Goal: Task Accomplishment & Management: Complete application form

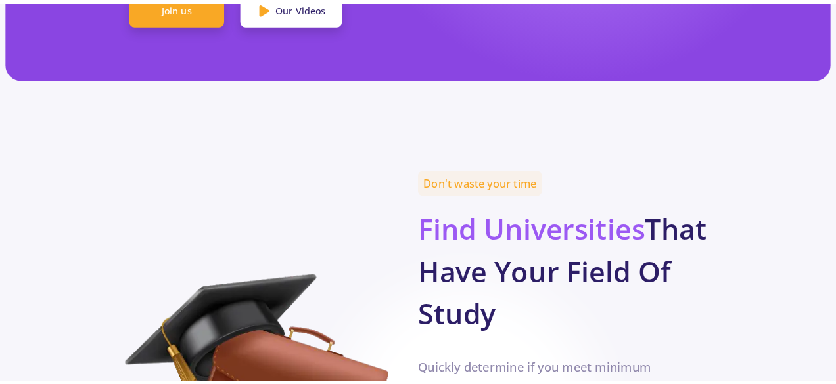
scroll to position [495, 0]
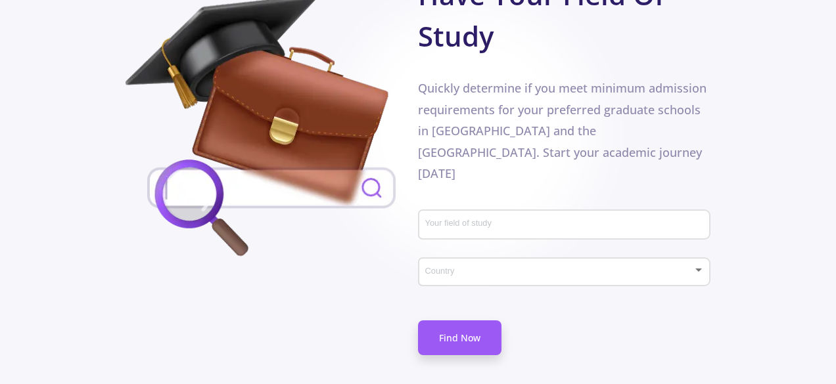
scroll to position [811, 0]
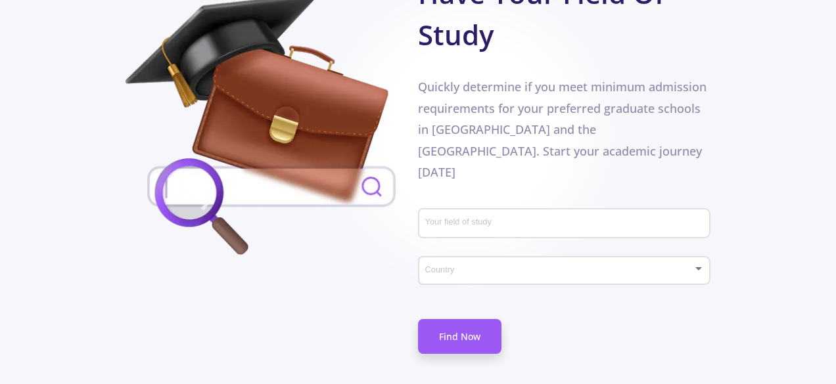
click at [456, 218] on input "Your field of study" at bounding box center [565, 224] width 283 height 12
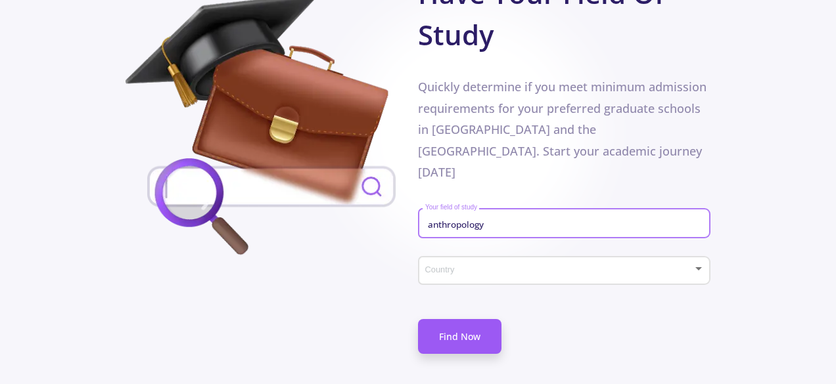
type input "anthropology"
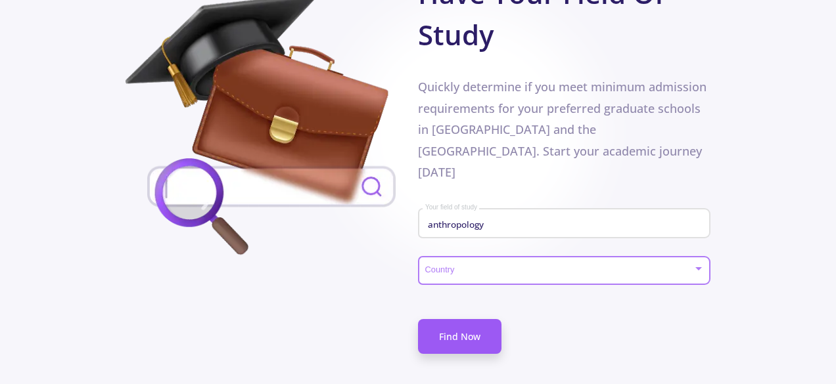
click at [477, 266] on span at bounding box center [560, 270] width 265 height 9
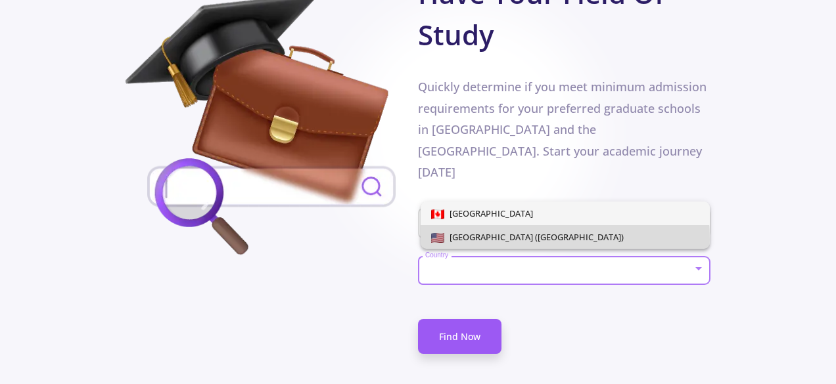
click at [478, 240] on span "[GEOGRAPHIC_DATA] ([GEOGRAPHIC_DATA])" at bounding box center [533, 237] width 179 height 12
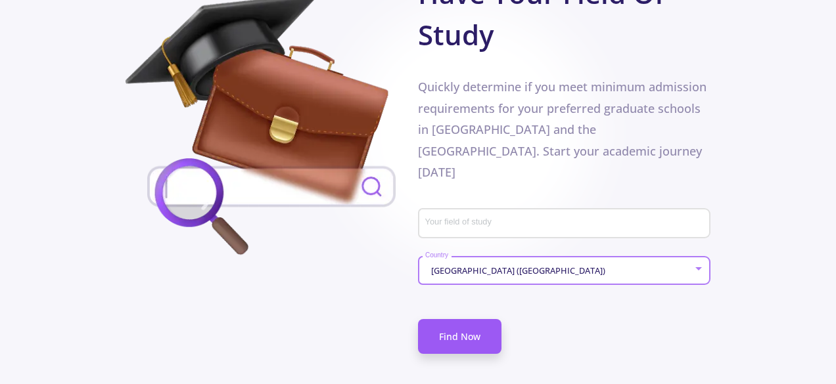
click at [469, 218] on input "Your field of study" at bounding box center [565, 224] width 283 height 12
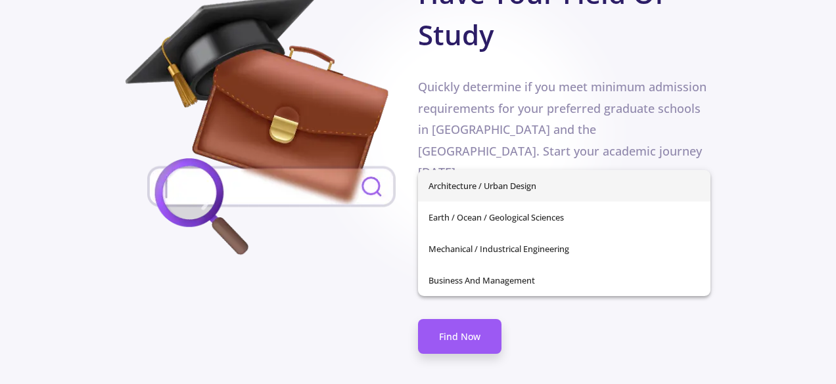
type input "a"
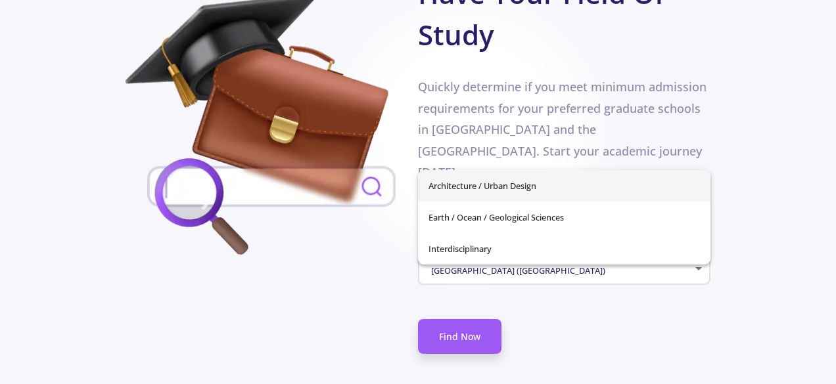
type input "A"
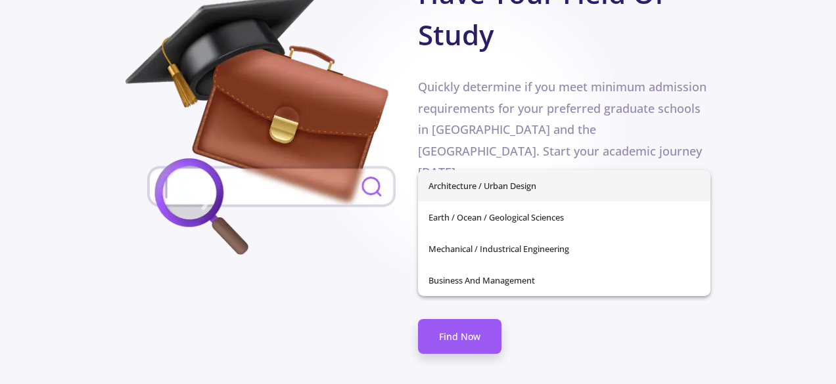
type input "A"
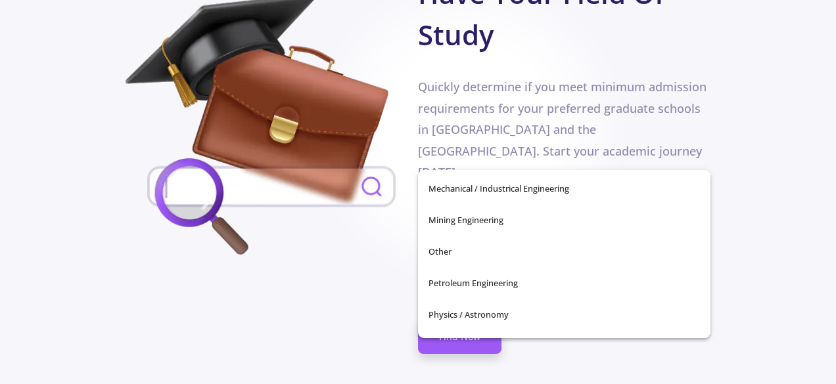
scroll to position [460, 0]
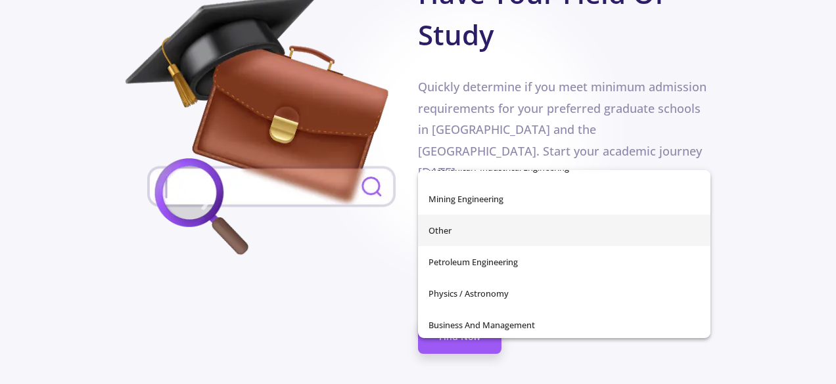
click at [487, 225] on span "Other" at bounding box center [563, 231] width 271 height 32
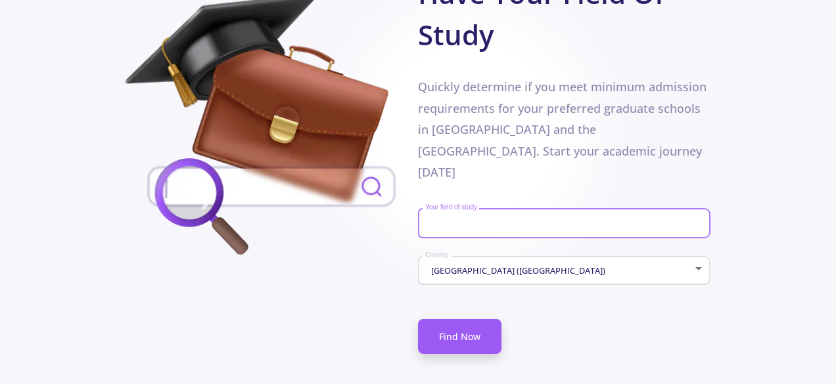
type input "Other"
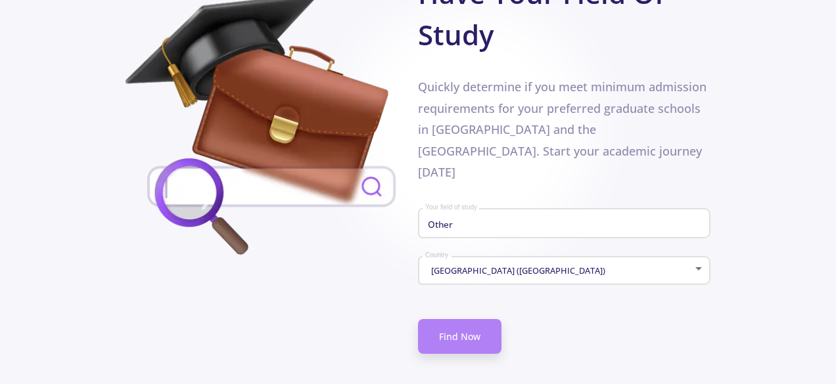
click at [472, 319] on link "Find Now" at bounding box center [459, 336] width 83 height 35
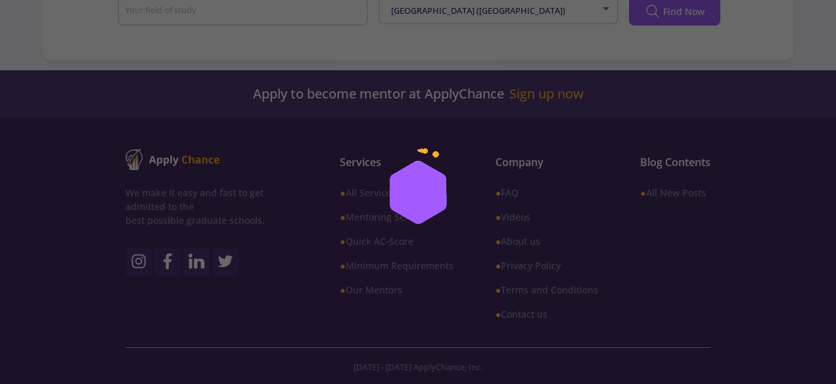
type input "Other"
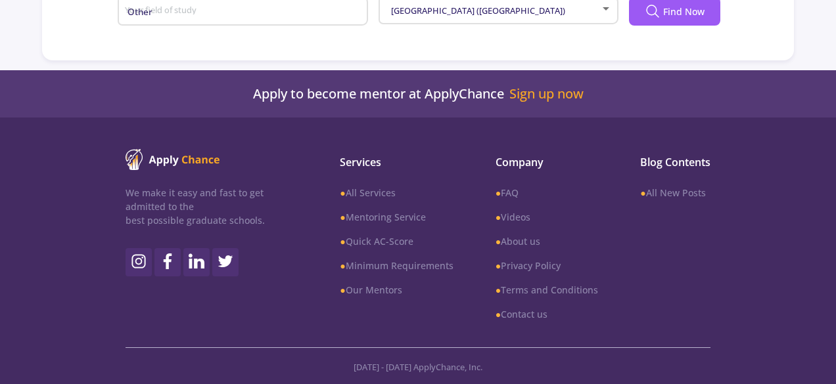
scroll to position [339, 0]
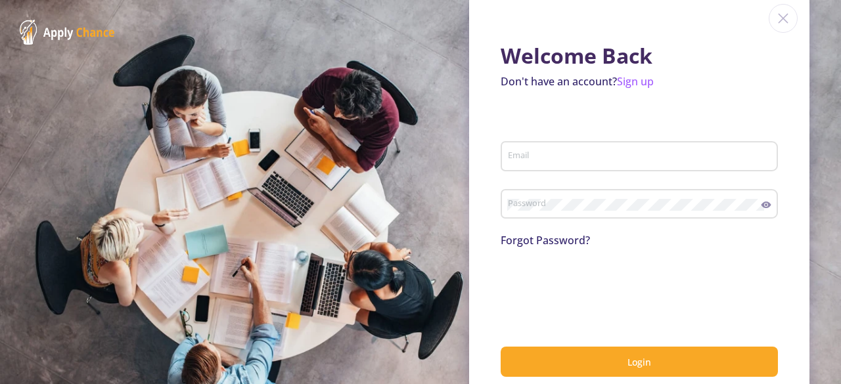
scroll to position [11, 0]
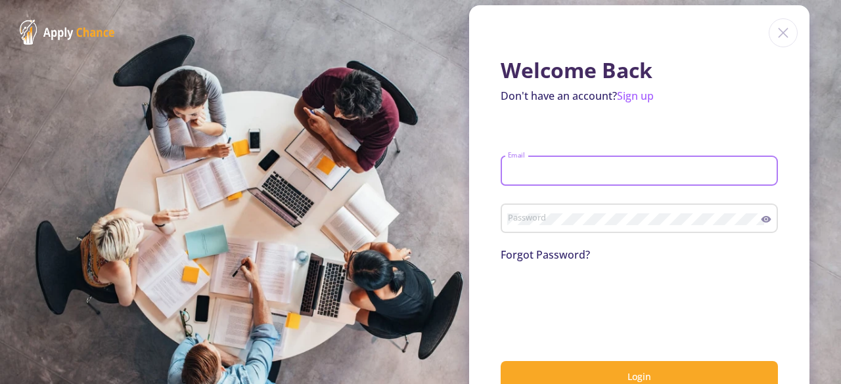
click at [564, 175] on input "Email" at bounding box center [641, 172] width 268 height 12
type input "[EMAIL_ADDRESS][DOMAIN_NAME]"
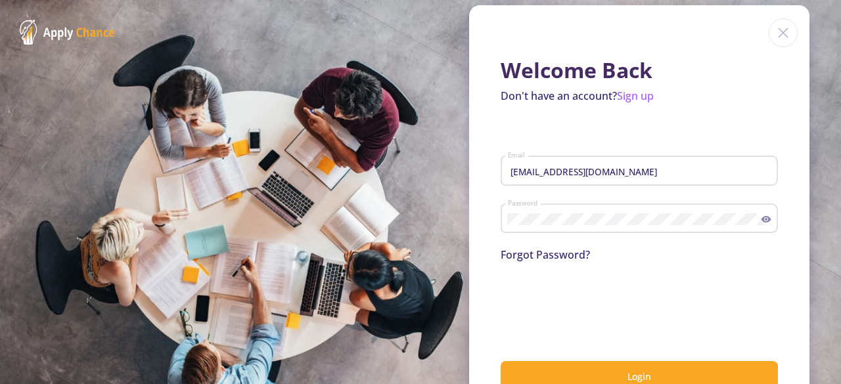
click at [765, 221] on circle at bounding box center [766, 219] width 3 height 3
click at [762, 221] on icon at bounding box center [766, 219] width 11 height 11
click at [765, 221] on circle at bounding box center [766, 219] width 3 height 3
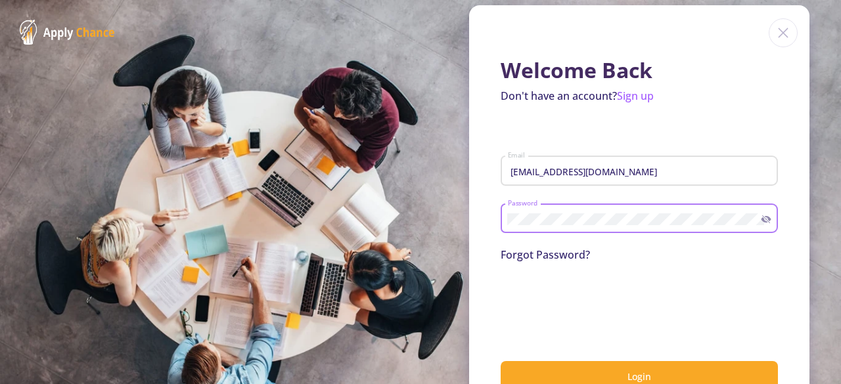
click at [501, 361] on button "Login" at bounding box center [639, 376] width 277 height 31
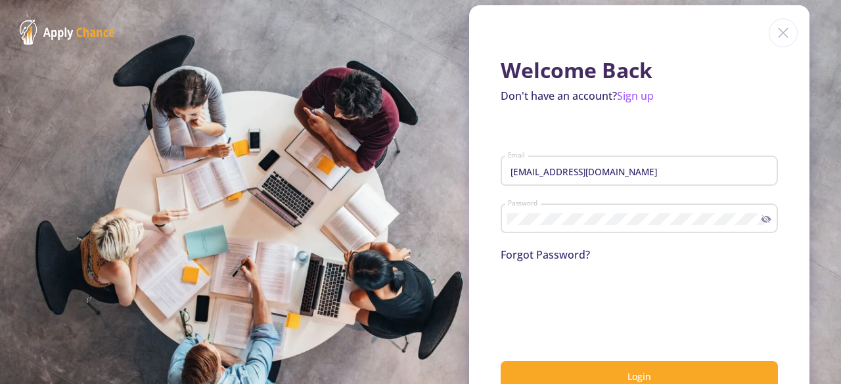
scroll to position [50, 0]
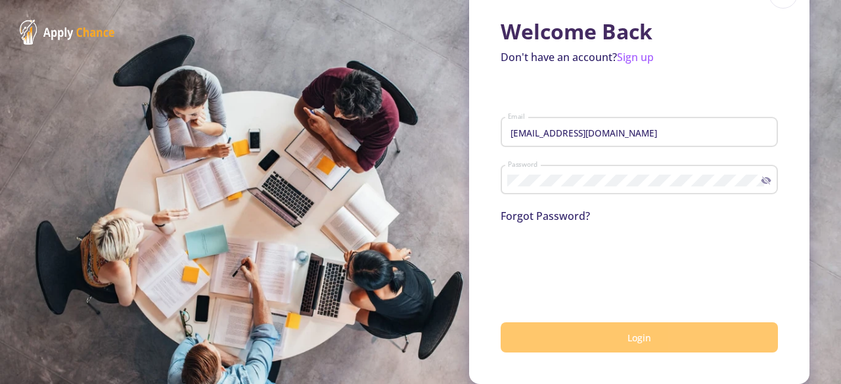
click at [545, 345] on button "Login" at bounding box center [639, 338] width 277 height 31
click at [581, 335] on button "Login" at bounding box center [639, 338] width 277 height 31
click at [581, 335] on button "submit" at bounding box center [639, 337] width 277 height 31
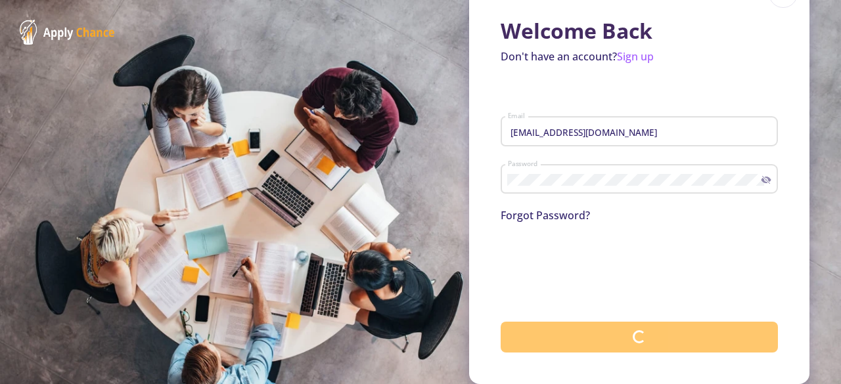
click at [581, 335] on button "submit" at bounding box center [639, 337] width 277 height 31
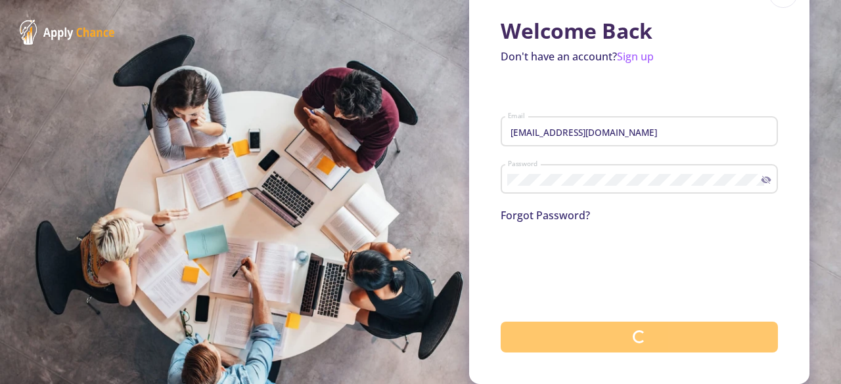
click at [581, 335] on button "submit" at bounding box center [639, 337] width 277 height 31
click at [532, 345] on button "Login" at bounding box center [639, 338] width 277 height 31
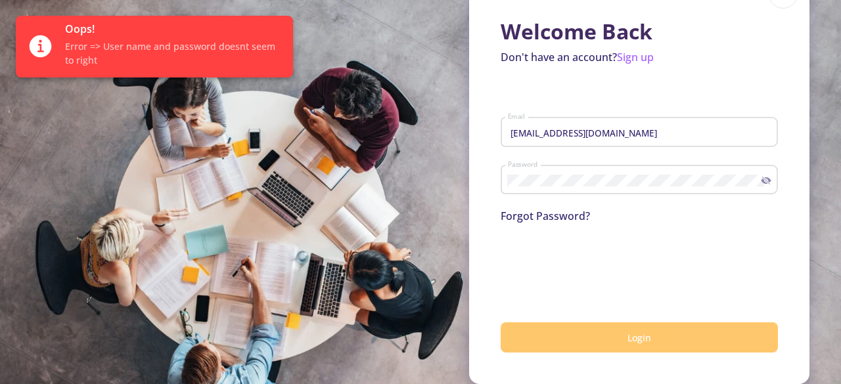
click at [532, 345] on button "Login" at bounding box center [639, 338] width 277 height 31
click at [532, 340] on button "Login" at bounding box center [639, 338] width 277 height 31
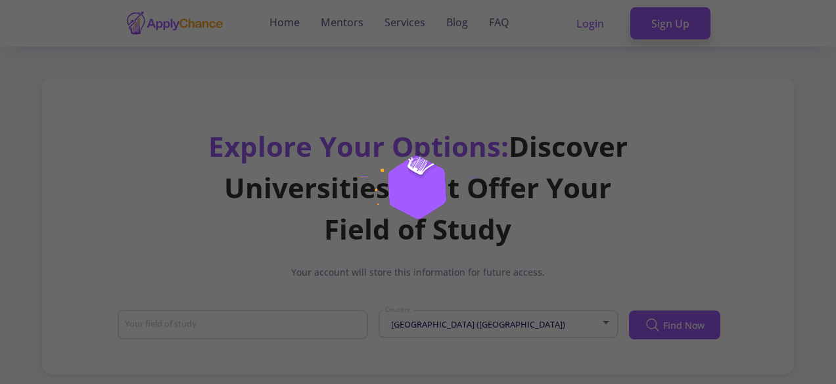
type input "Other"
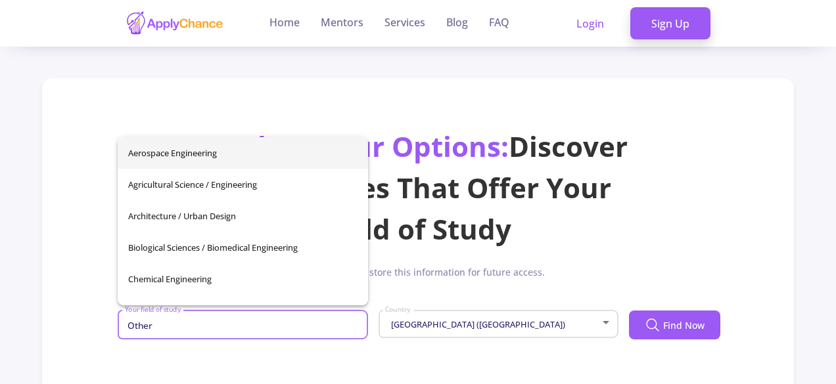
click at [271, 323] on input "Other" at bounding box center [244, 326] width 241 height 12
click at [670, 321] on span "Find Now" at bounding box center [683, 326] width 41 height 14
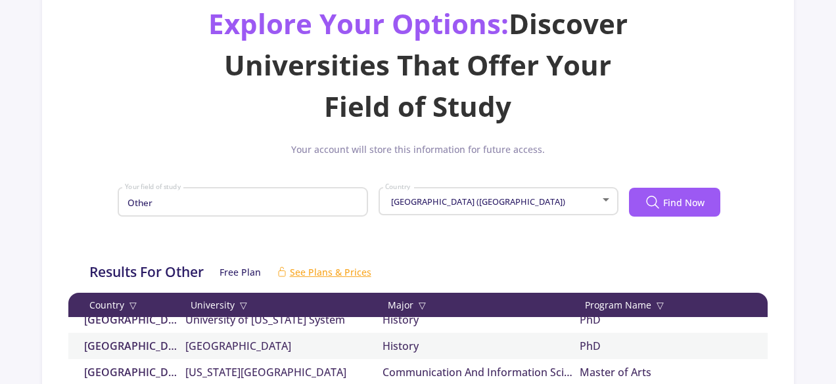
scroll to position [2613, 0]
click at [629, 188] on button "Find Now" at bounding box center [674, 202] width 91 height 29
